Goal: Find specific page/section: Find specific page/section

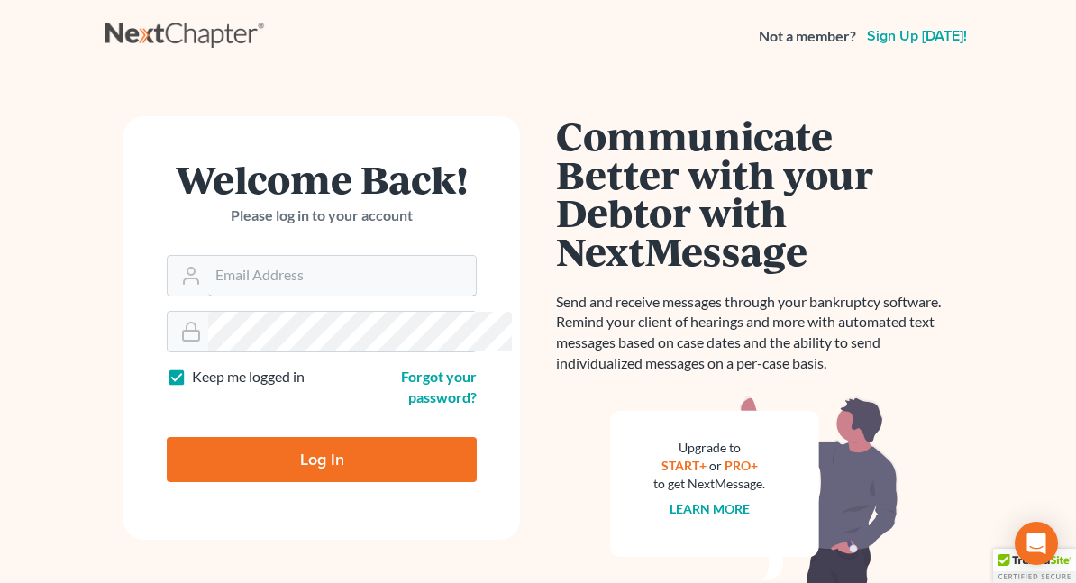
type input "[EMAIL_ADDRESS][DOMAIN_NAME]"
click at [291, 443] on input "Log In" at bounding box center [322, 459] width 310 height 45
type input "Thinking..."
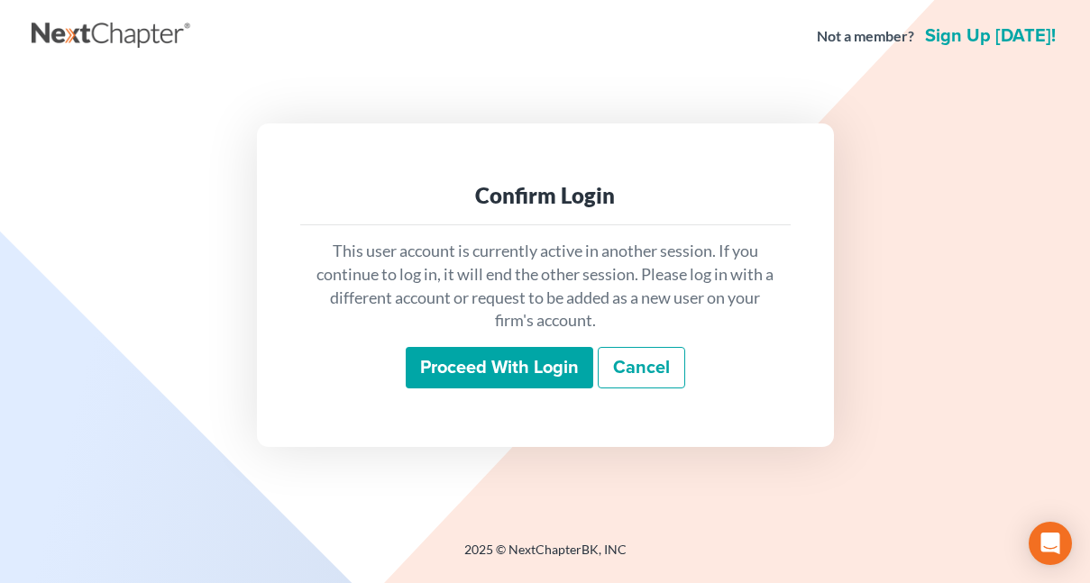
click at [460, 375] on input "Proceed with login" at bounding box center [500, 367] width 188 height 41
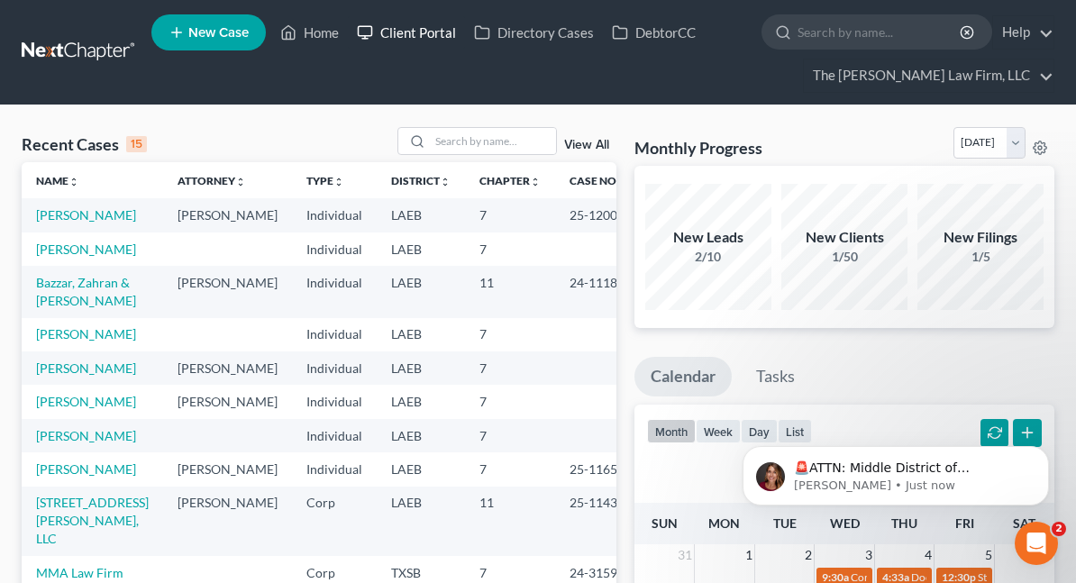
click at [391, 29] on link "Client Portal" at bounding box center [406, 32] width 117 height 32
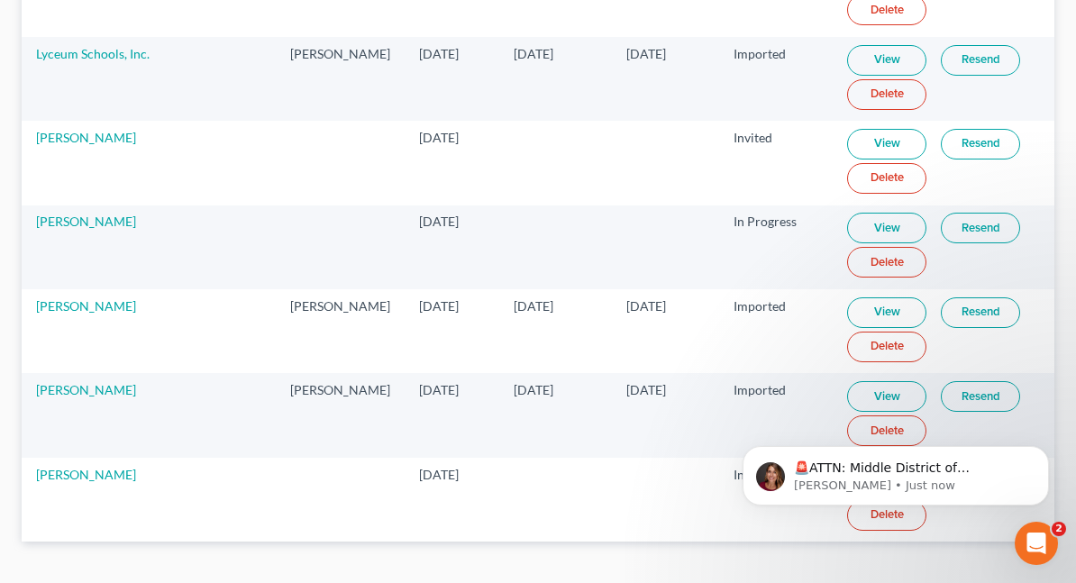
scroll to position [4162, 0]
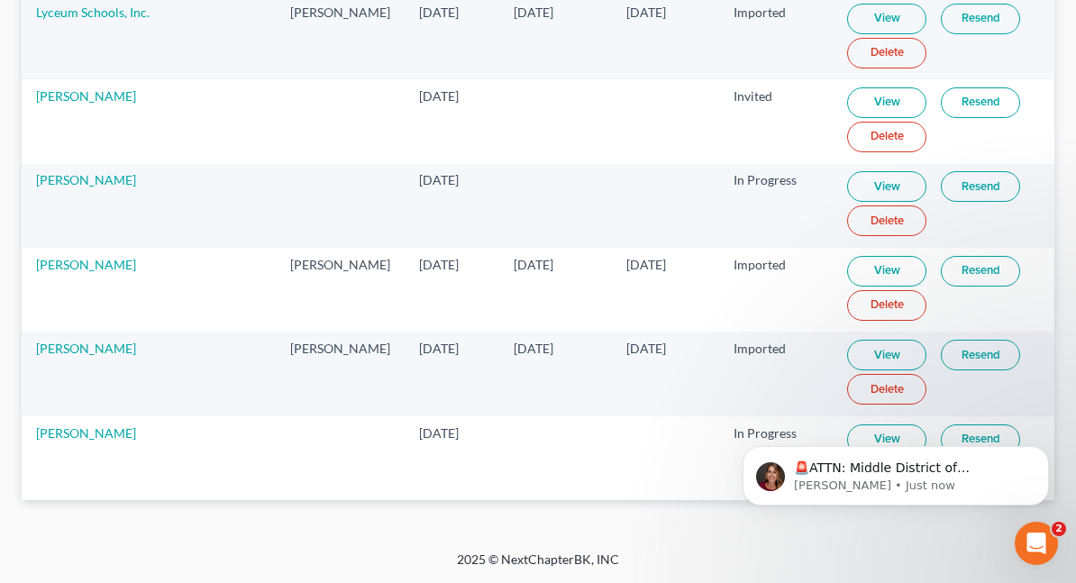
click at [881, 178] on link "View" at bounding box center [886, 186] width 79 height 31
click at [1048, 443] on button "Dismiss notification" at bounding box center [1043, 451] width 23 height 23
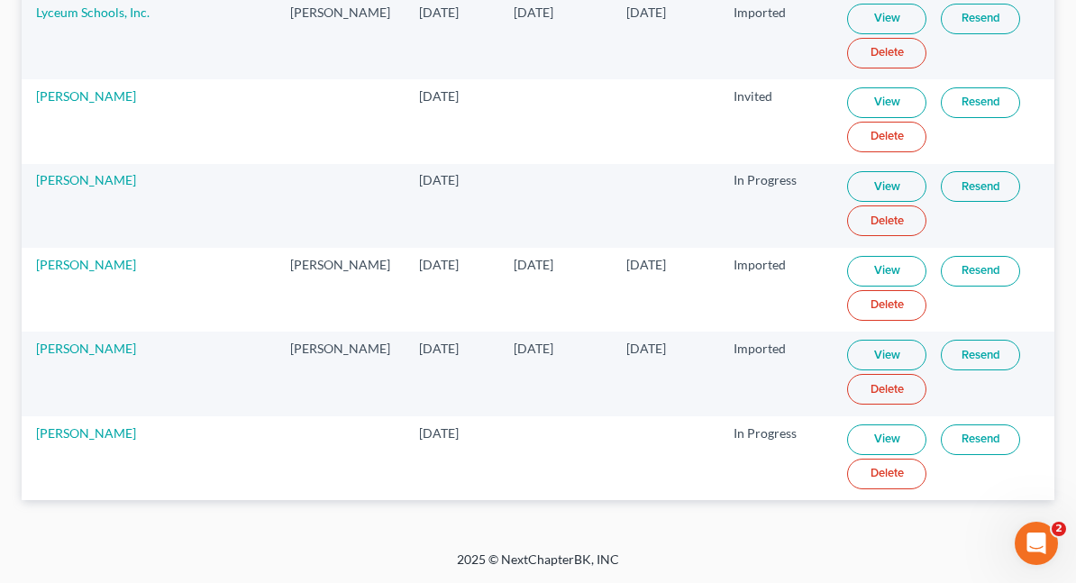
click at [875, 437] on link "View" at bounding box center [886, 440] width 79 height 31
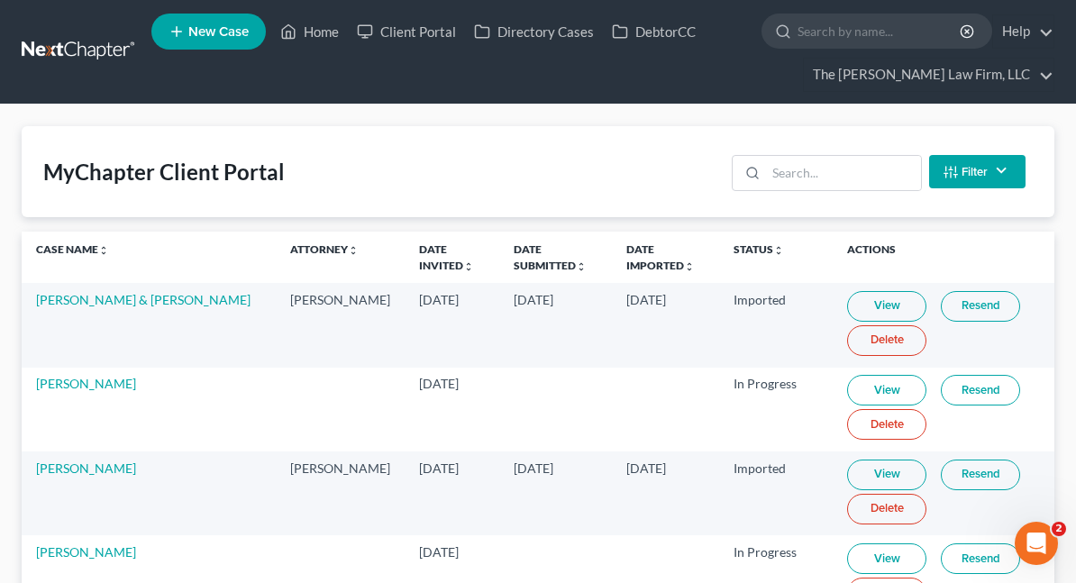
scroll to position [0, 0]
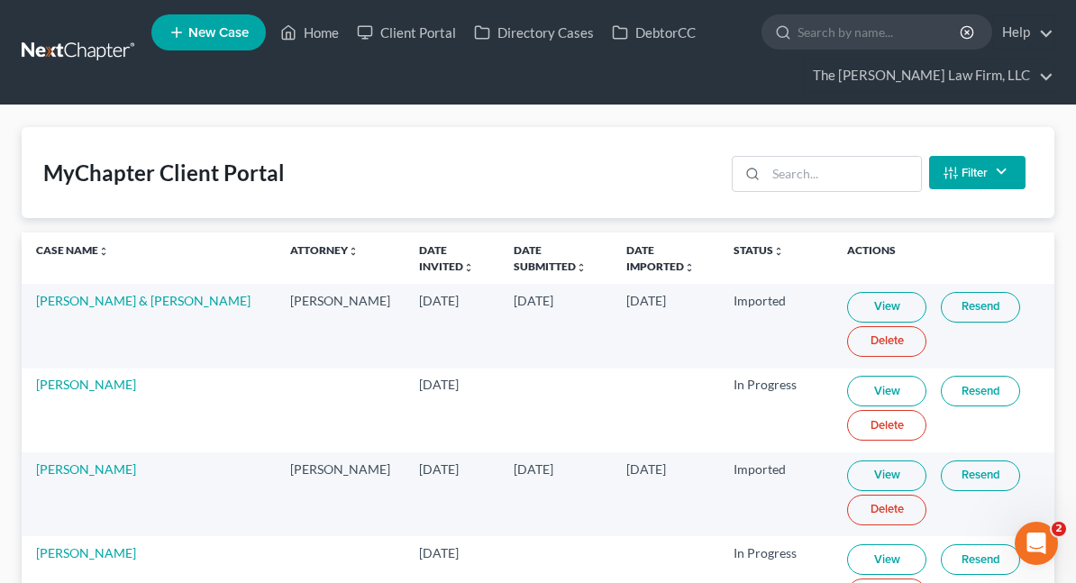
click at [194, 409] on td "Milton Dauterive" at bounding box center [149, 411] width 254 height 84
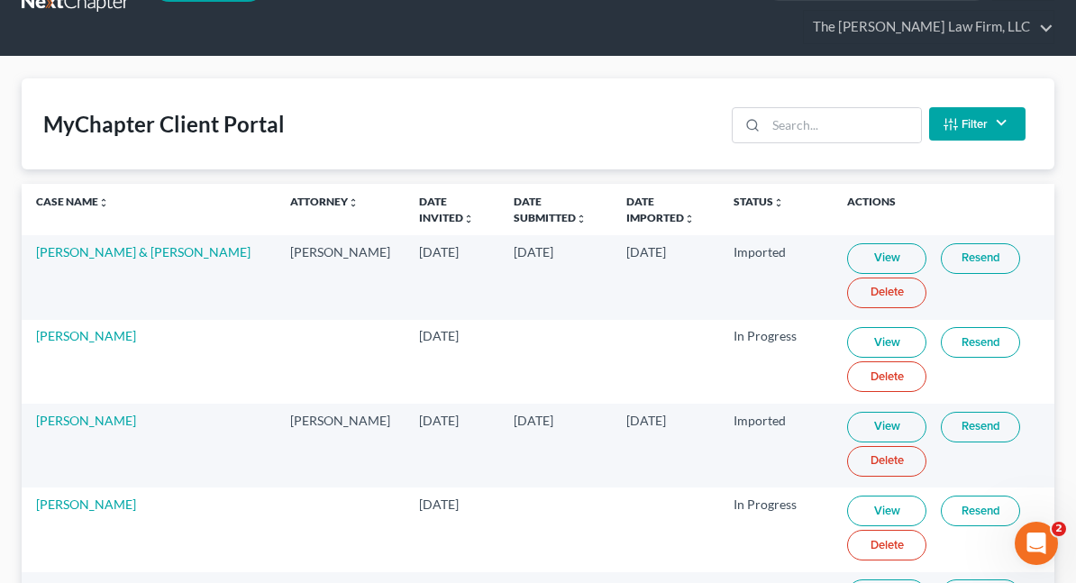
scroll to position [90, 0]
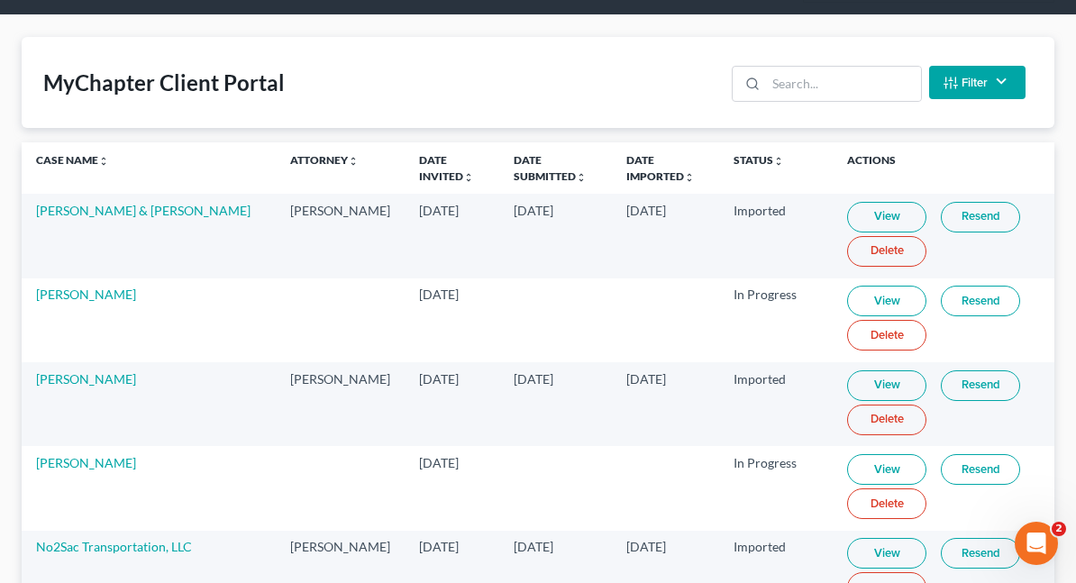
click at [882, 294] on link "View" at bounding box center [886, 301] width 79 height 31
